Goal: Information Seeking & Learning: Learn about a topic

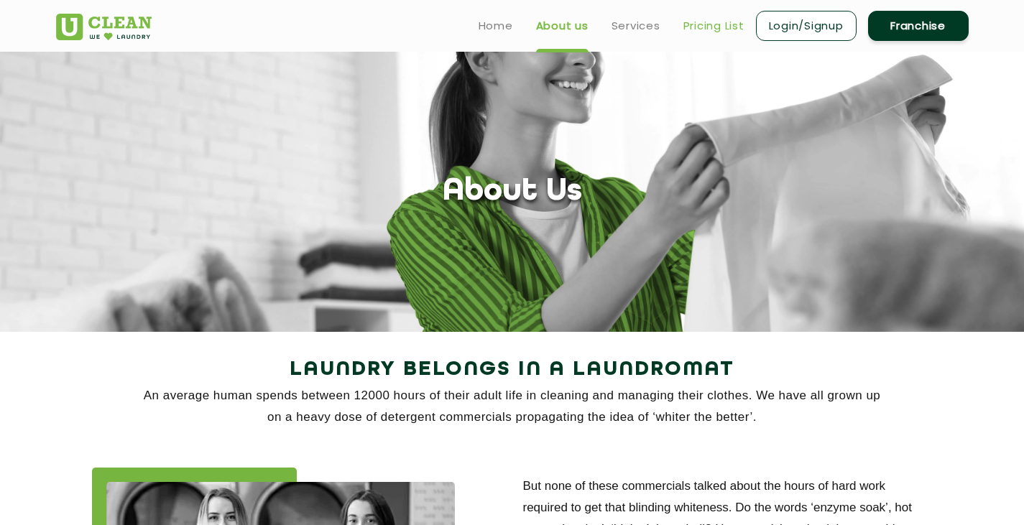
click at [688, 26] on link "Pricing List" at bounding box center [713, 25] width 61 height 17
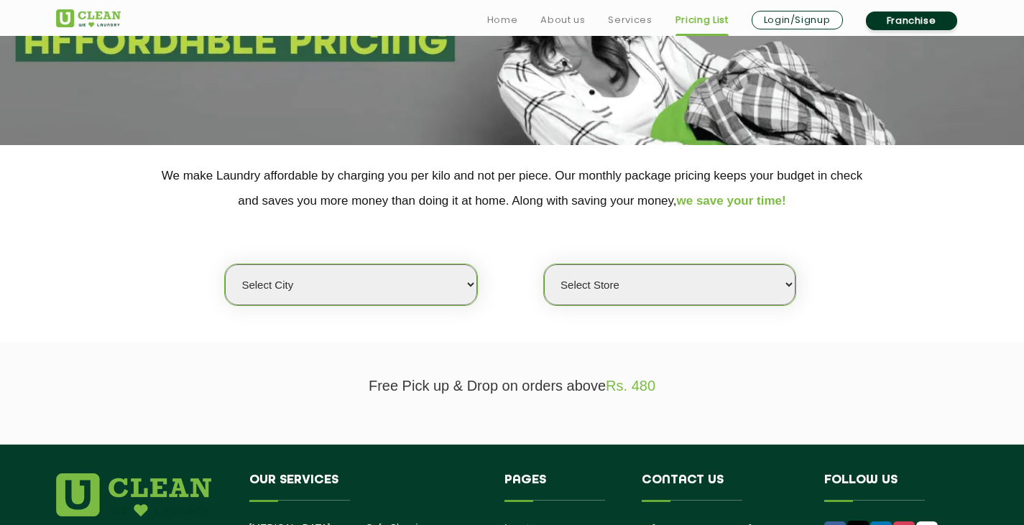
scroll to position [287, 0]
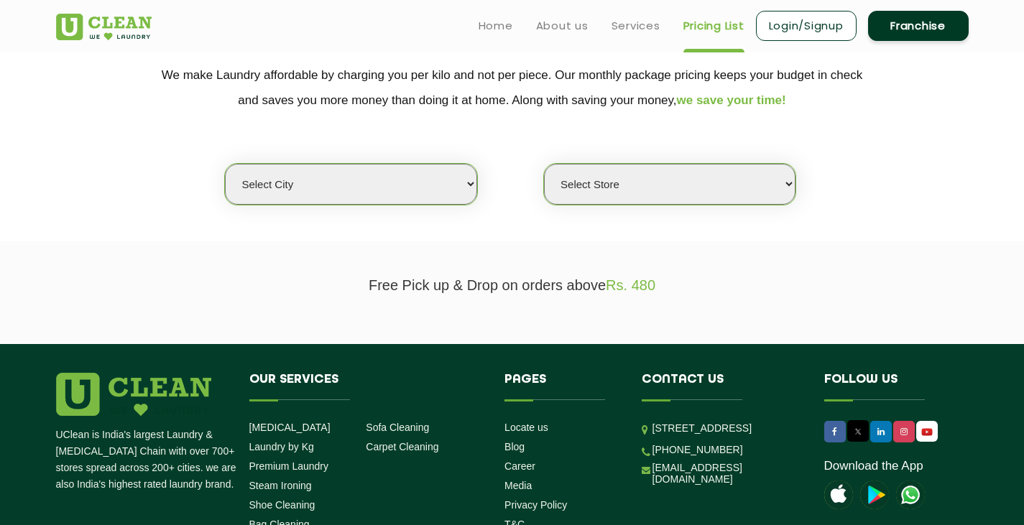
click at [461, 181] on select "Select city [GEOGRAPHIC_DATA] [GEOGRAPHIC_DATA] [GEOGRAPHIC_DATA] [GEOGRAPHIC_D…" at bounding box center [350, 184] width 251 height 41
select select "99"
click at [225, 164] on select "Select city [GEOGRAPHIC_DATA] [GEOGRAPHIC_DATA] [GEOGRAPHIC_DATA] [GEOGRAPHIC_D…" at bounding box center [350, 184] width 251 height 41
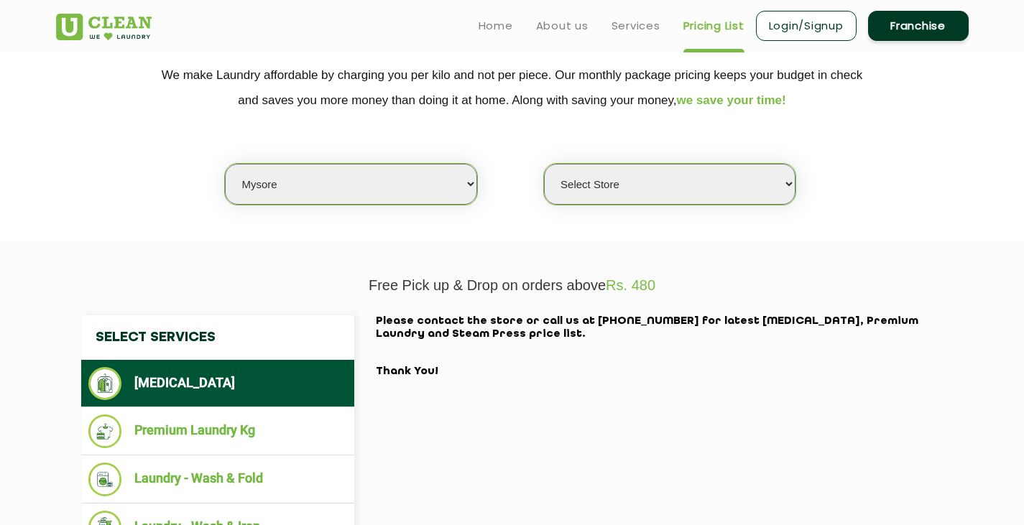
click at [698, 185] on select "Select Store [GEOGRAPHIC_DATA]" at bounding box center [669, 184] width 251 height 41
select select "577"
click at [544, 164] on select "Select Store [GEOGRAPHIC_DATA]" at bounding box center [669, 184] width 251 height 41
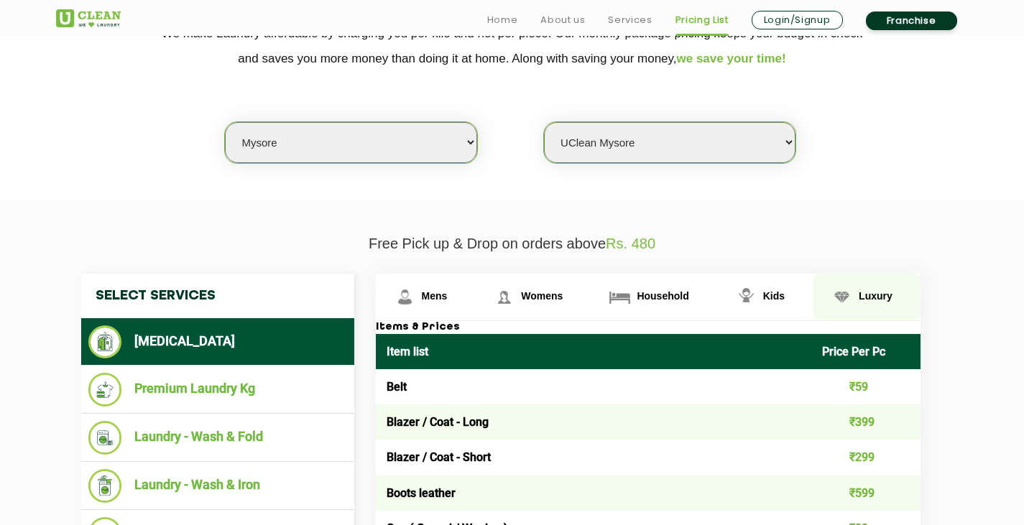
scroll to position [431, 0]
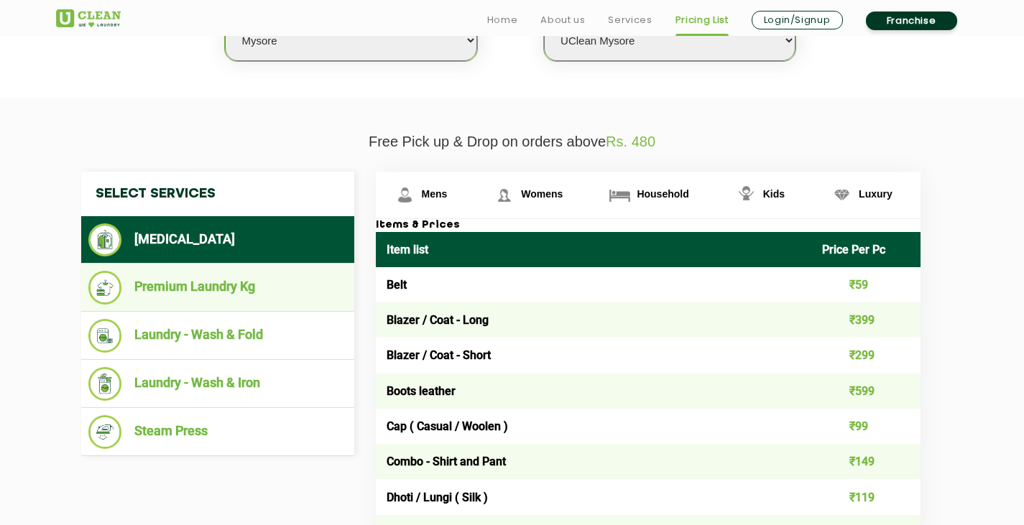
click at [205, 295] on li "Premium Laundry Kg" at bounding box center [217, 288] width 259 height 34
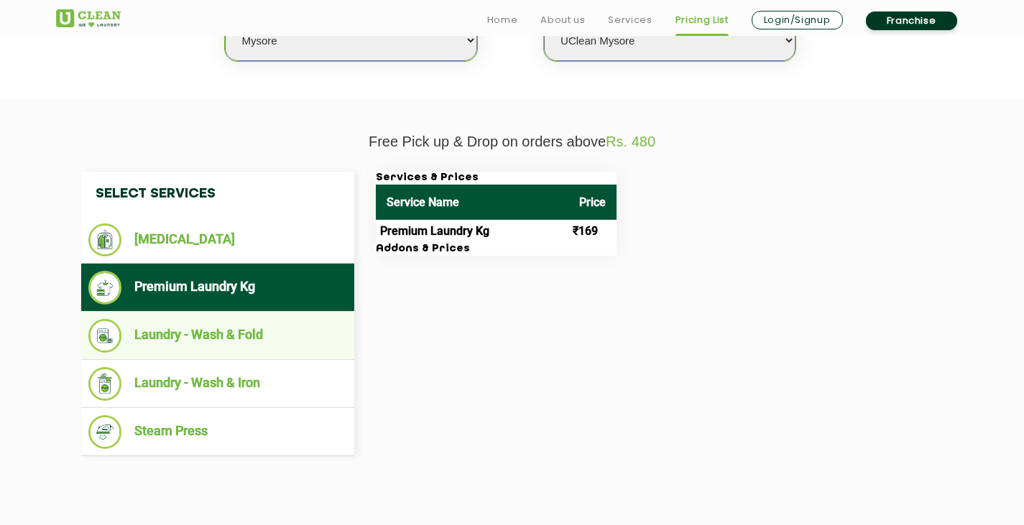
click at [238, 331] on li "Laundry - Wash & Fold" at bounding box center [217, 336] width 259 height 34
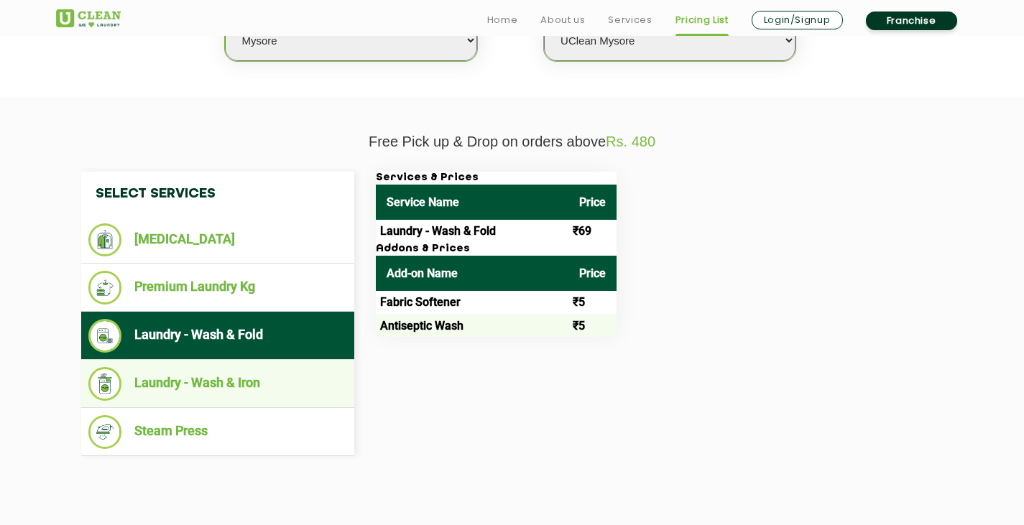
click at [209, 372] on li "Laundry - Wash & Iron" at bounding box center [217, 384] width 259 height 34
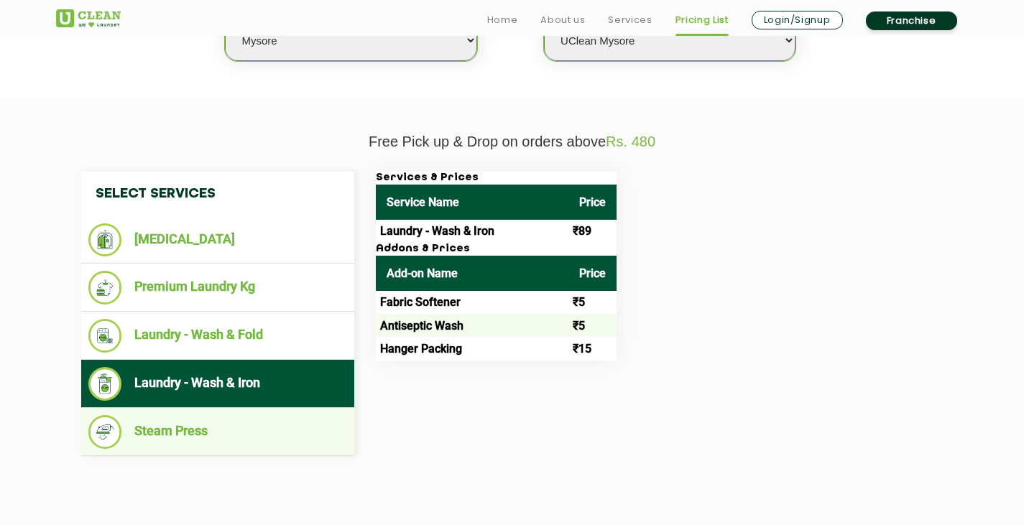
click at [186, 428] on li "Steam Press" at bounding box center [217, 432] width 259 height 34
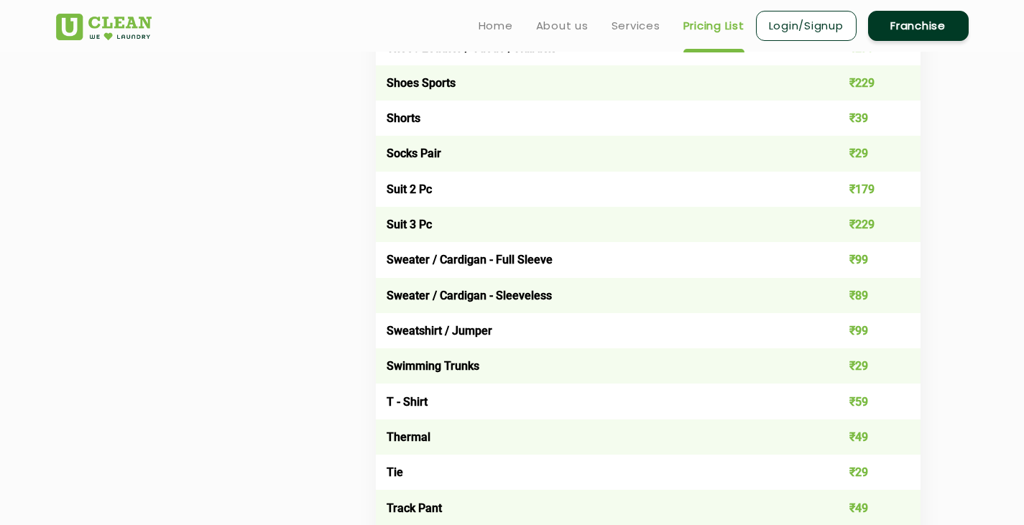
scroll to position [1653, 0]
